Goal: Information Seeking & Learning: Learn about a topic

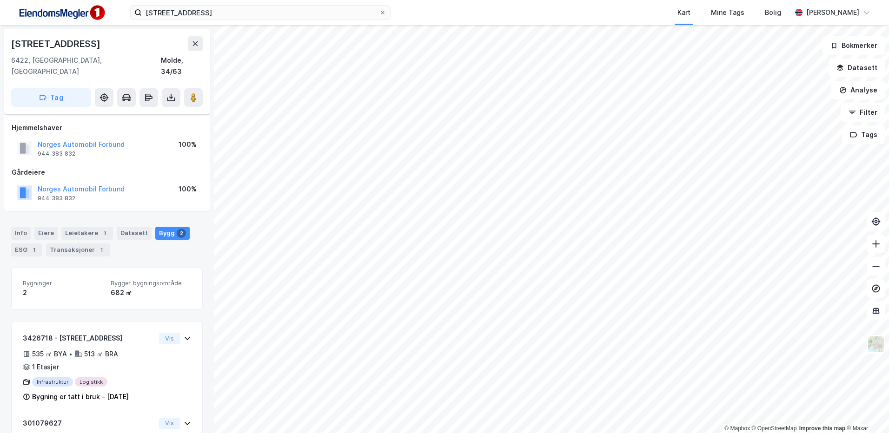
scroll to position [77, 0]
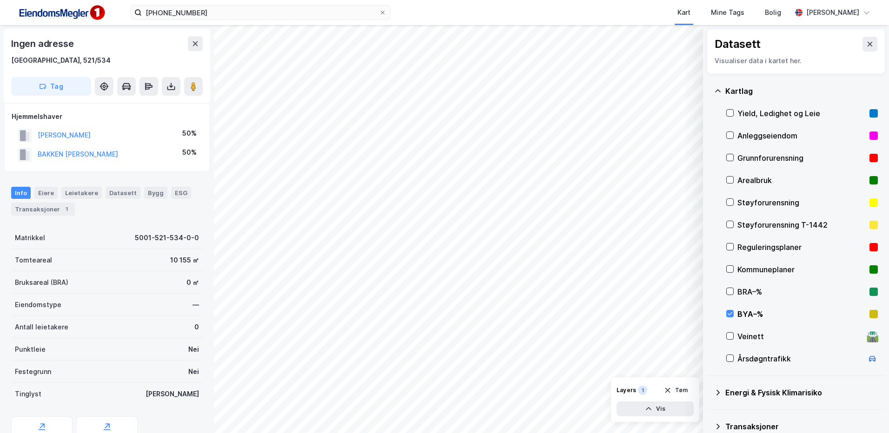
click at [737, 243] on div "Reguleringsplaner" at bounding box center [801, 247] width 128 height 11
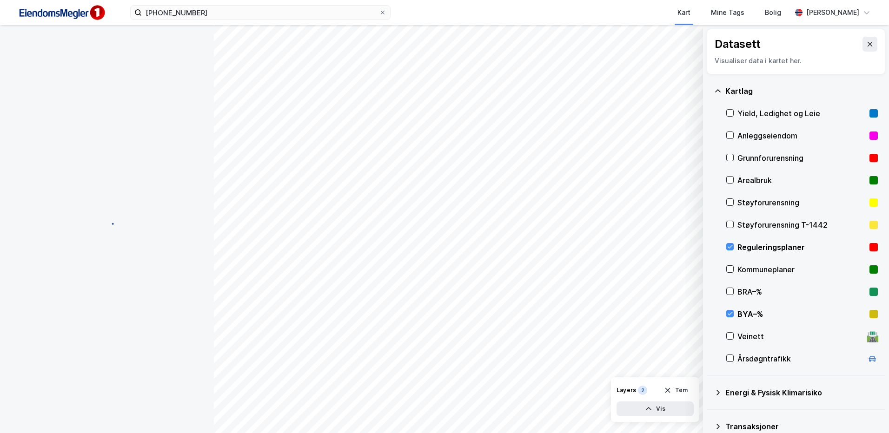
scroll to position [0, 0]
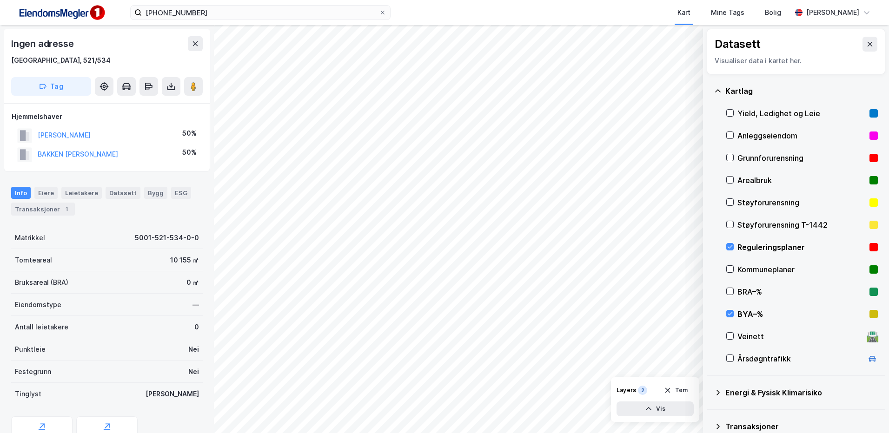
scroll to position [0, 0]
